Goal: Information Seeking & Learning: Understand process/instructions

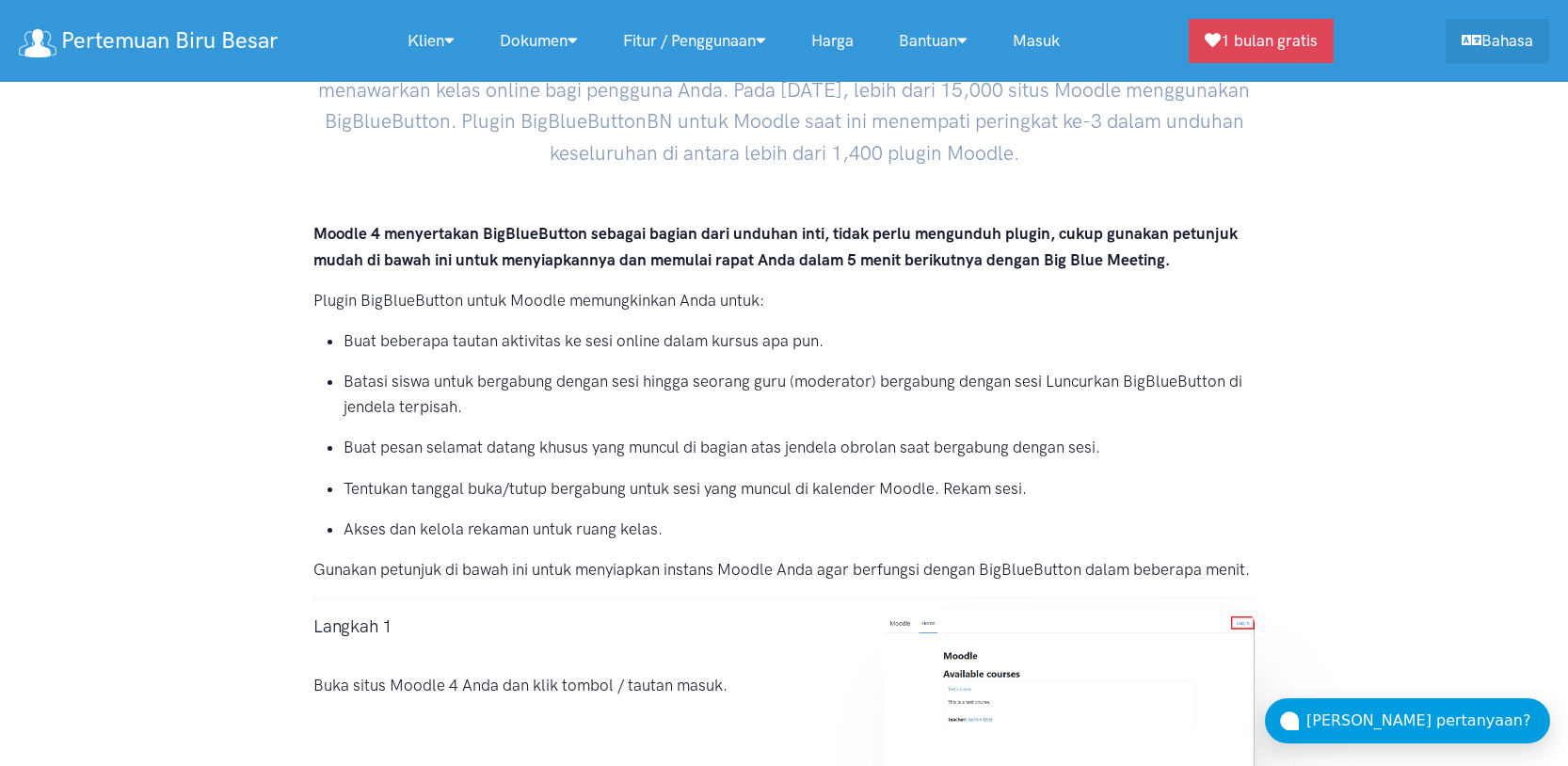
scroll to position [321, 0]
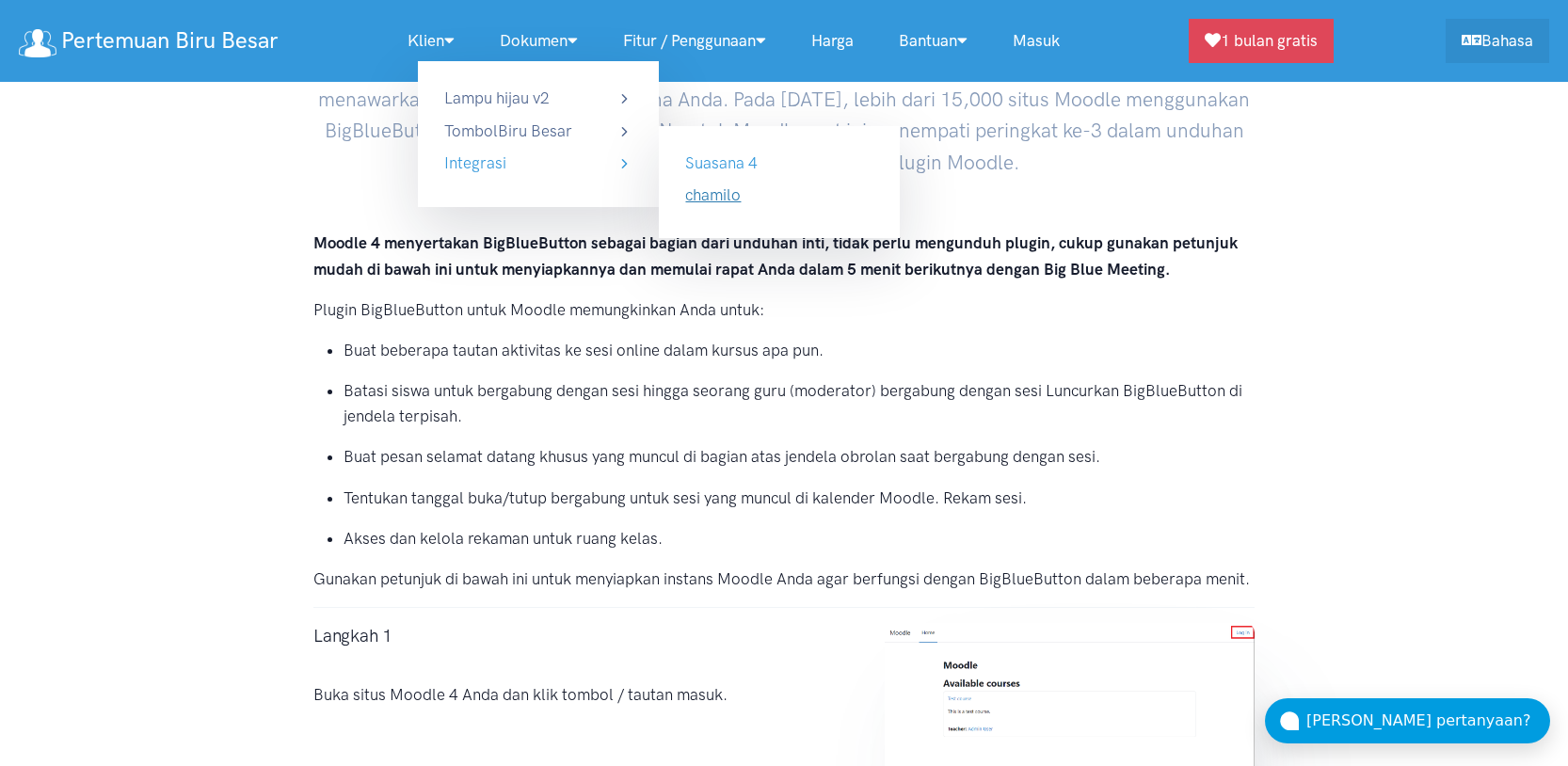
click at [723, 197] on link "chamilo" at bounding box center [712, 194] width 55 height 18
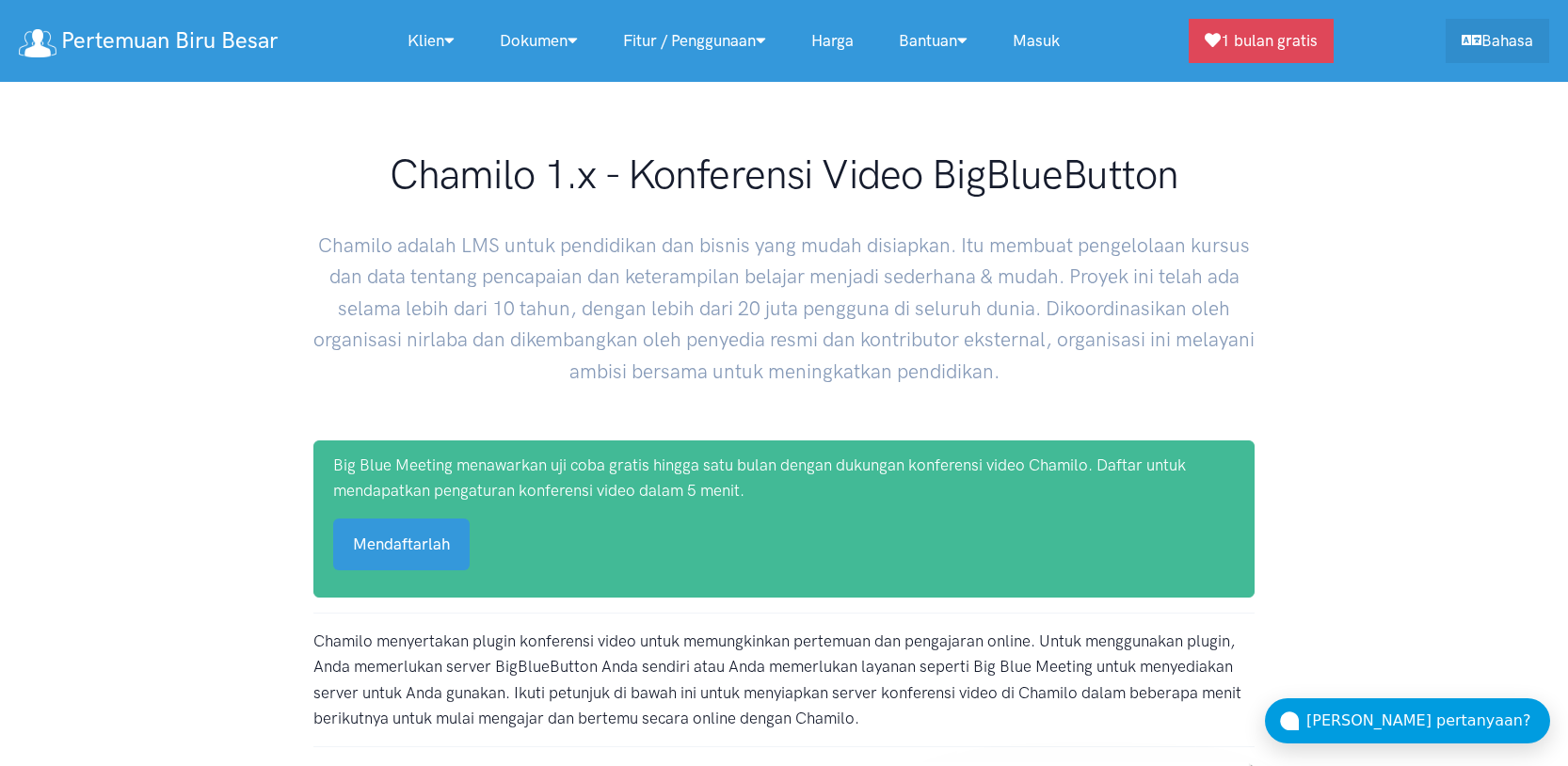
click at [1052, 36] on link "Masuk" at bounding box center [1036, 41] width 92 height 41
